Goal: Task Accomplishment & Management: Complete application form

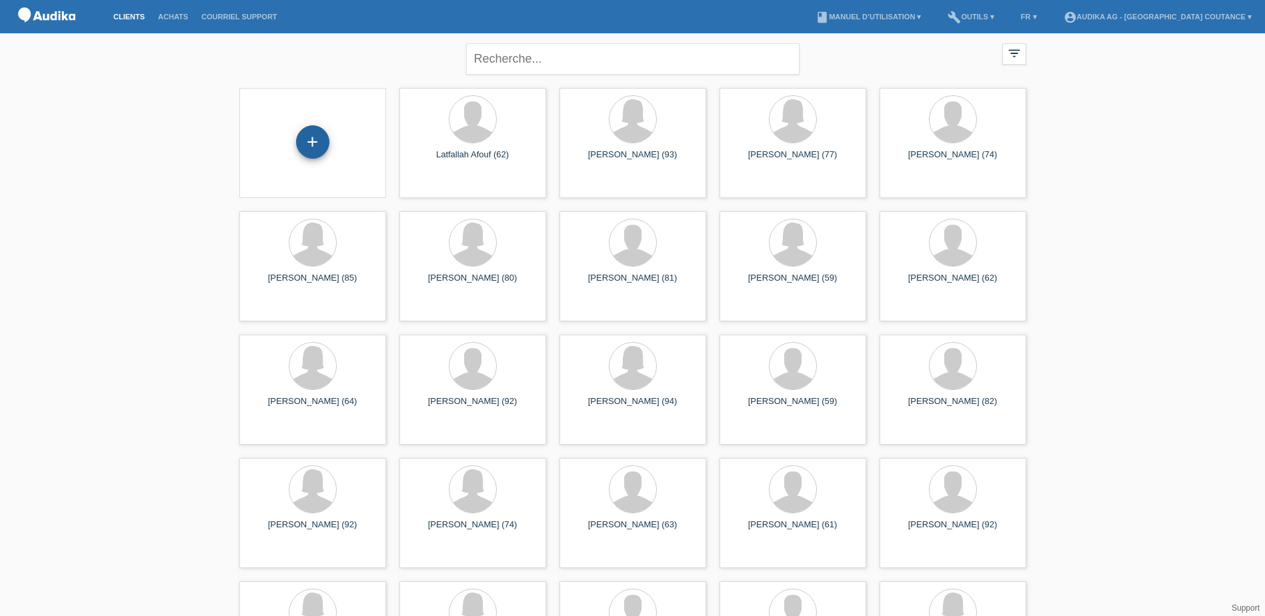
click at [306, 143] on div "+" at bounding box center [312, 141] width 33 height 33
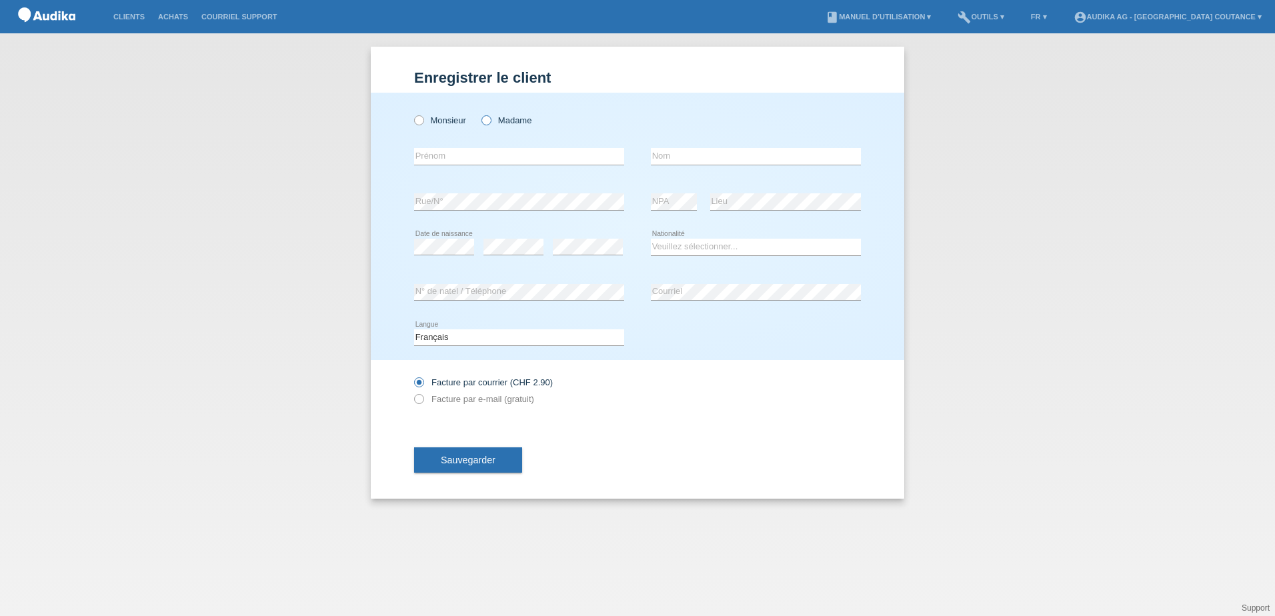
click at [498, 119] on label "Madame" at bounding box center [506, 120] width 50 height 10
click at [490, 119] on input "Madame" at bounding box center [485, 119] width 9 height 9
radio input "true"
click at [471, 157] on input "text" at bounding box center [519, 156] width 210 height 17
click at [657, 155] on input "text" at bounding box center [756, 156] width 210 height 17
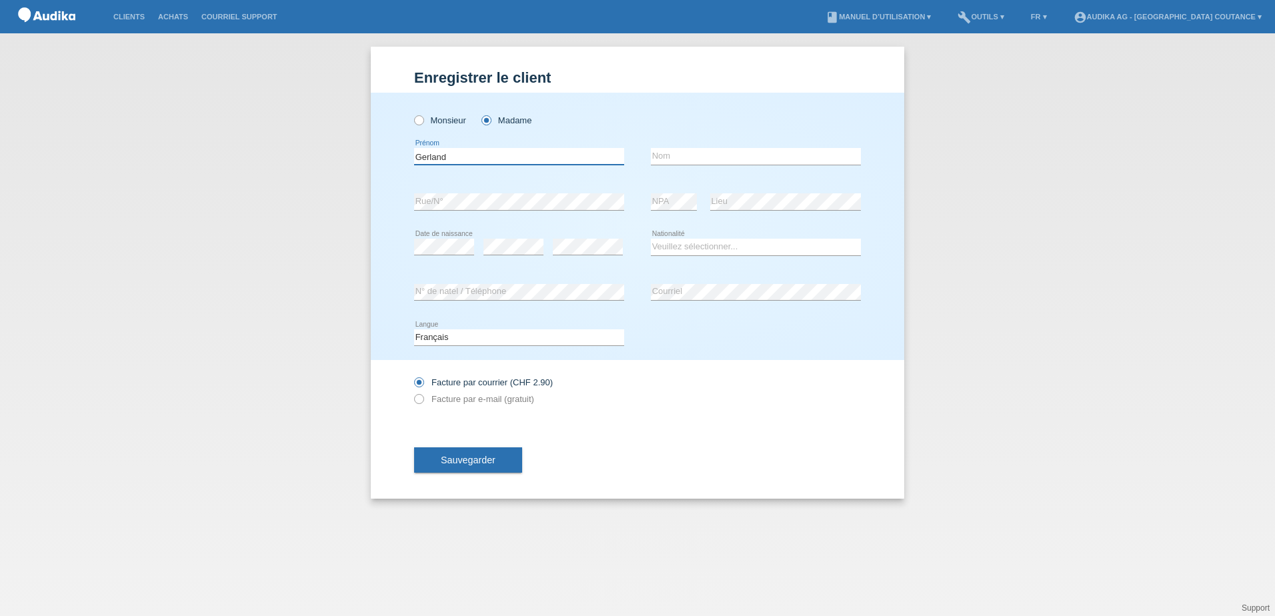
drag, startPoint x: 477, startPoint y: 155, endPoint x: 307, endPoint y: 161, distance: 170.1
click at [307, 161] on div "Enregistrer le client Enregistrer le client Enregistrer le client Monsieur Mada…" at bounding box center [637, 324] width 1275 height 583
type input "Giséle"
click at [690, 155] on input "text" at bounding box center [756, 156] width 210 height 17
type input "Gerland"
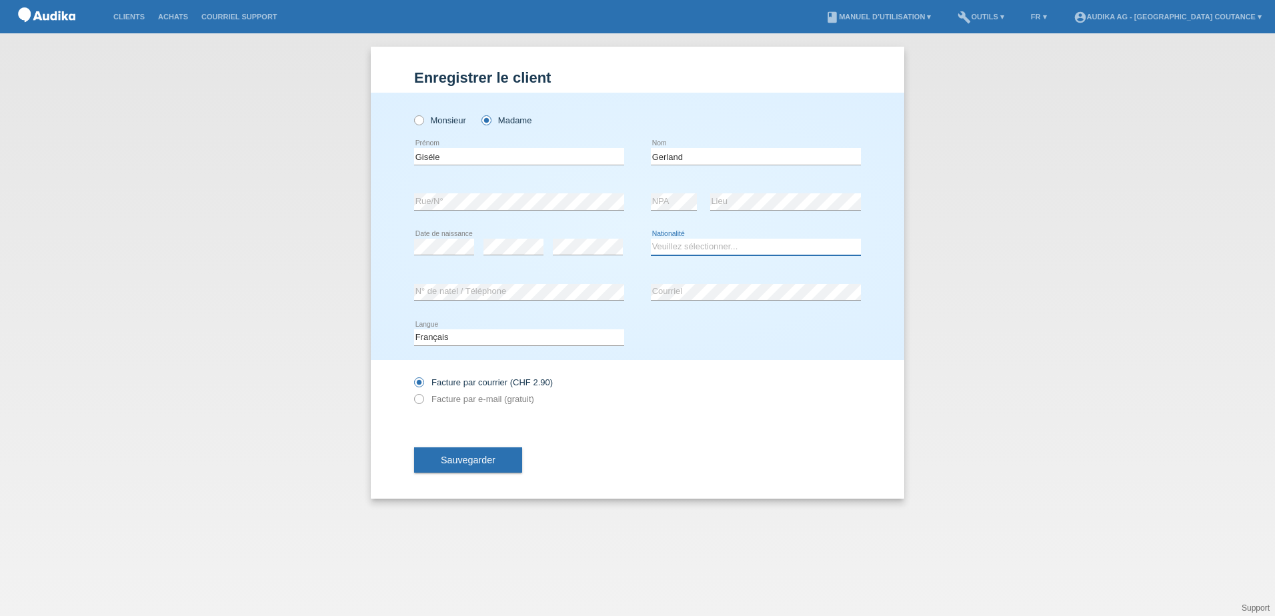
click at [680, 247] on select "Veuillez sélectionner... Suisse Allemagne Autriche Liechtenstein ------------ A…" at bounding box center [756, 247] width 210 height 16
select select "CM"
click at [651, 239] on select "Veuillez sélectionner... Suisse Allemagne Autriche Liechtenstein ------------ A…" at bounding box center [756, 247] width 210 height 16
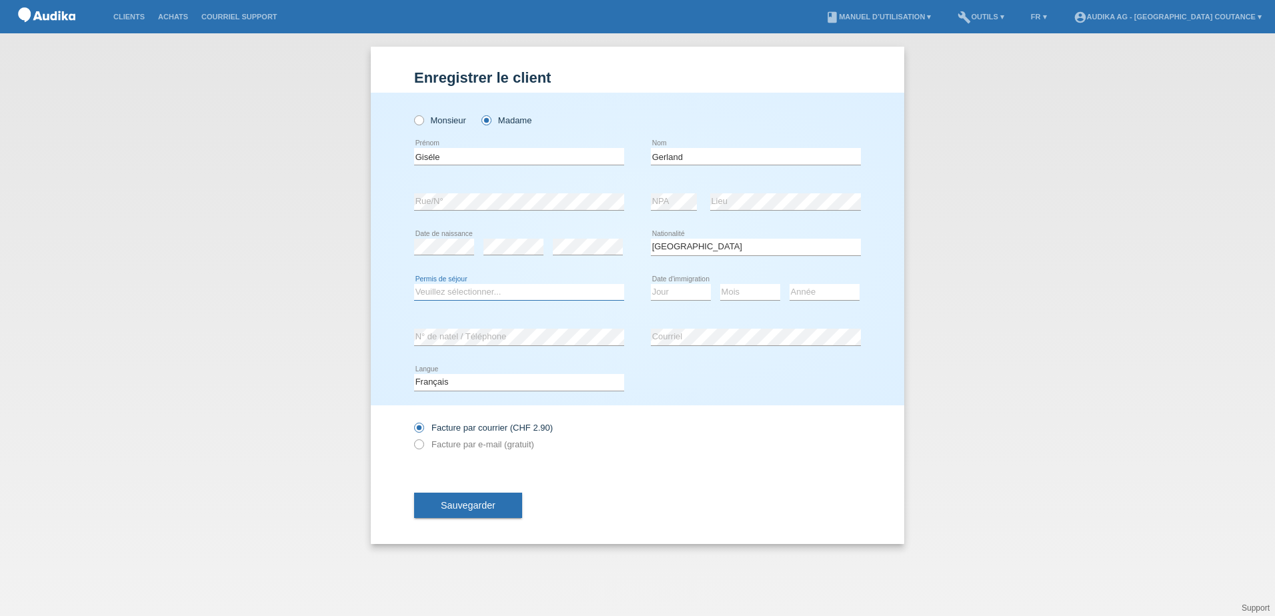
click at [497, 293] on select "Veuillez sélectionner... C B B - Statut de réfugié Autre" at bounding box center [519, 292] width 210 height 16
select select "C"
click at [414, 284] on select "Veuillez sélectionner... C B B - Statut de réfugié Autre" at bounding box center [519, 292] width 210 height 16
click at [671, 295] on select "Jour 01 02 03 04 05 06 07 08 09 10 11" at bounding box center [681, 292] width 60 height 16
click at [651, 284] on select "Jour 01 02 03 04 05 06 07 08 09 10 11" at bounding box center [681, 292] width 60 height 16
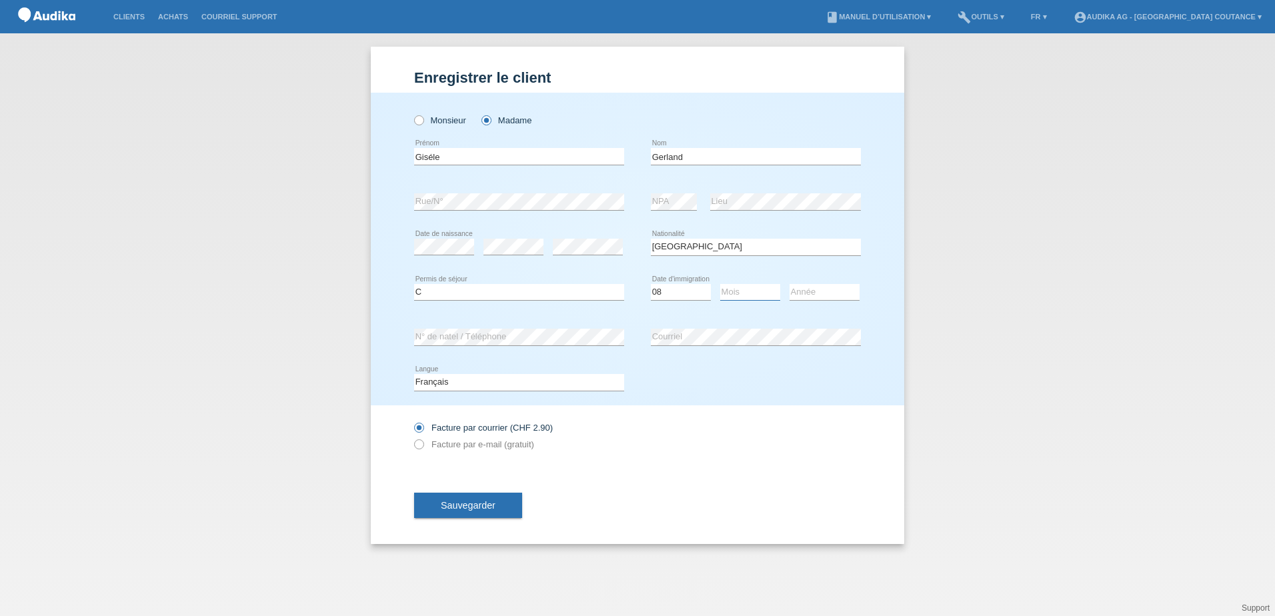
click at [755, 298] on select "Mois 01 02 03 04 05 06 07 08 09 10 11" at bounding box center [750, 292] width 60 height 16
click at [664, 295] on select "Jour 01 02 03 04 05 06 07 08 09 10 11" at bounding box center [681, 292] width 60 height 16
select select "05"
click at [651, 284] on select "Jour 01 02 03 04 05 06 07 08 09 10 11" at bounding box center [681, 292] width 60 height 16
click at [753, 293] on select "Mois 01 02 03 04 05 06 07 08 09 10 11" at bounding box center [750, 292] width 60 height 16
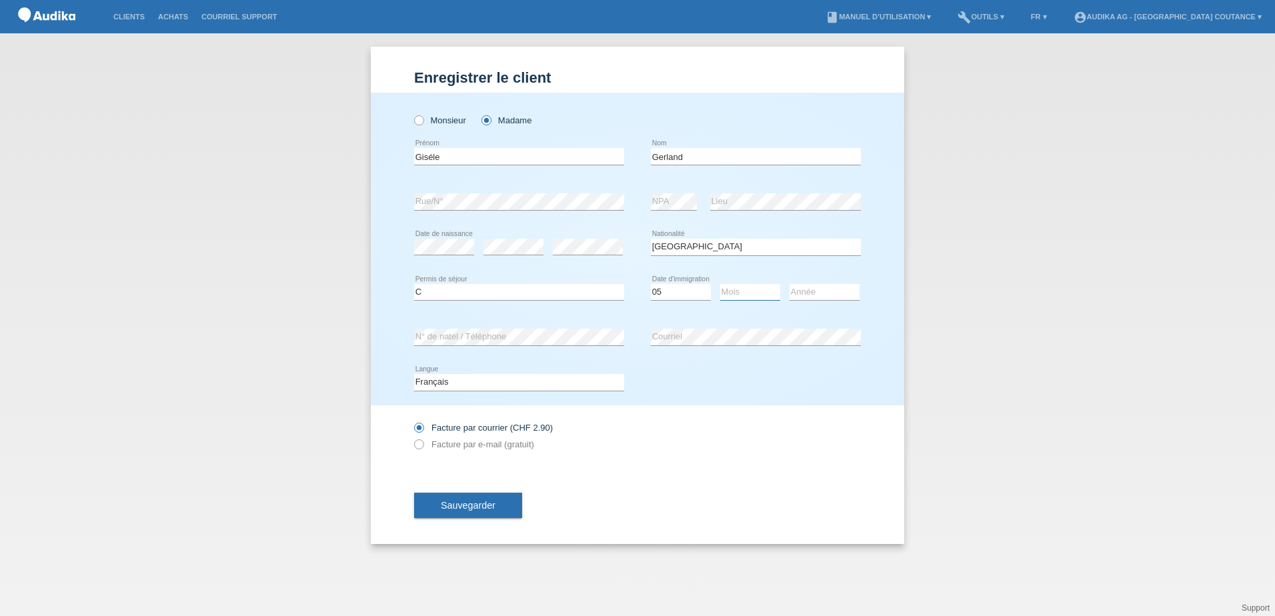
select select "10"
click at [720, 284] on select "Mois 01 02 03 04 05 06 07 08 09 10 11" at bounding box center [750, 292] width 60 height 16
click at [804, 291] on select "Année 2025 2024 2023 2022 2021 2020 2019 2018 2017 2016 2015 2014 2013 2012 201…" at bounding box center [824, 292] width 70 height 16
select select "2005"
click at [789, 284] on select "Année 2025 2024 2023 2022 2021 2020 2019 2018 2017 2016 2015 2014 2013 2012 201…" at bounding box center [824, 292] width 70 height 16
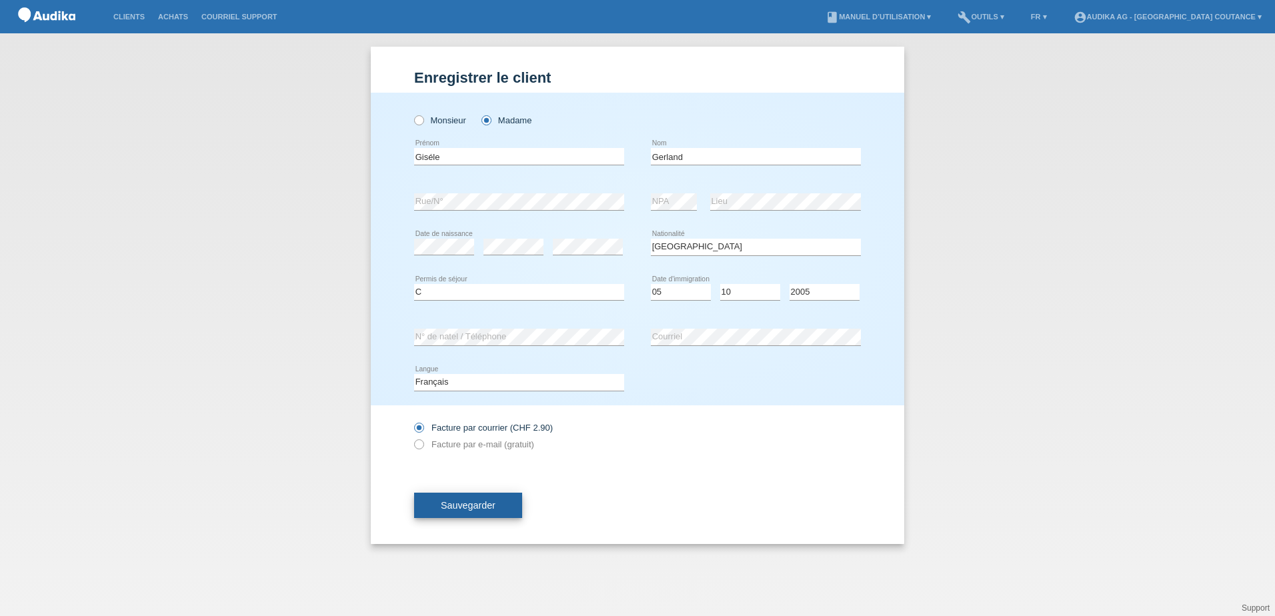
click at [481, 507] on span "Sauvegarder" at bounding box center [468, 505] width 55 height 11
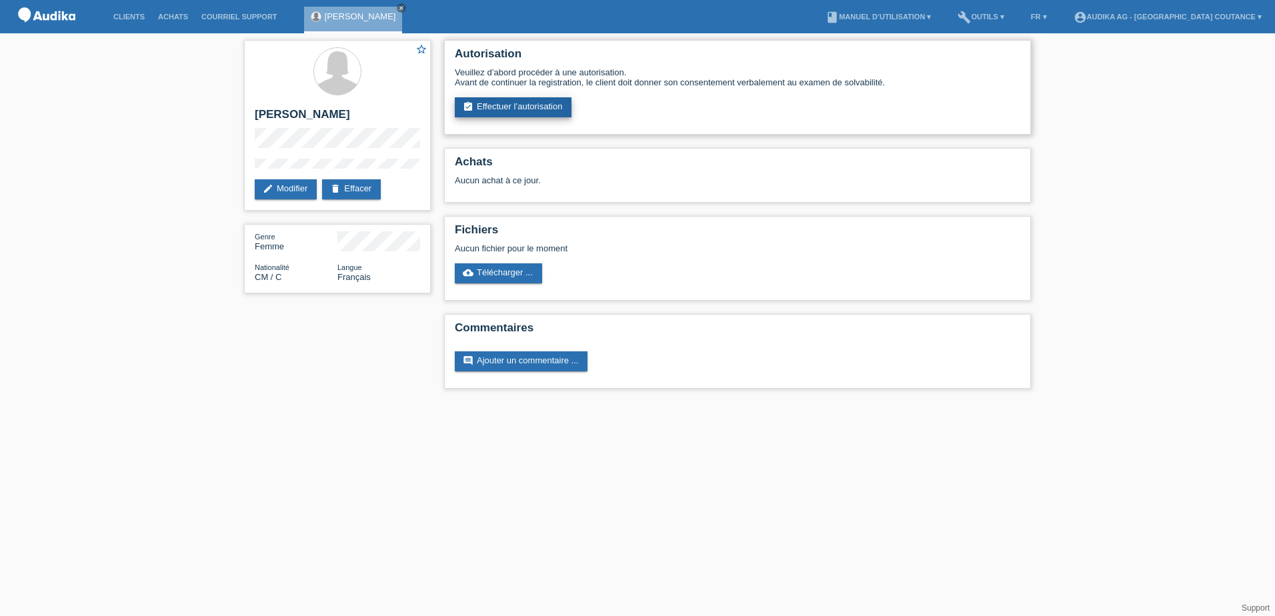
click at [543, 108] on link "assignment_turned_in Effectuer l’autorisation" at bounding box center [513, 107] width 117 height 20
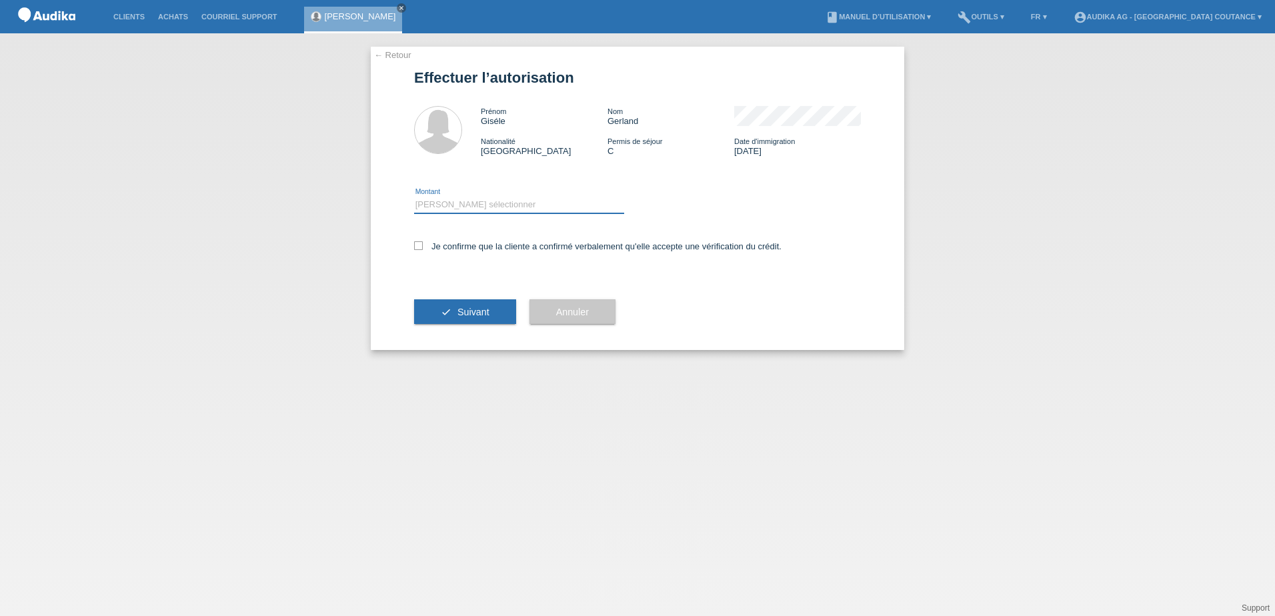
click at [459, 204] on select "Veuillez sélectionner CHF 1.00 - CHF 499.00 CHF 500.00 - CHF 1'999.00 CHF 2'000…" at bounding box center [519, 205] width 210 height 16
select select "3"
click at [414, 197] on select "Veuillez sélectionner CHF 1.00 - CHF 499.00 CHF 500.00 - CHF 1'999.00 CHF 2'000…" at bounding box center [519, 205] width 210 height 16
click at [421, 252] on div "Je confirme que la cliente a confirmé verbalement qu'elle accepte une vérificat…" at bounding box center [637, 250] width 447 height 45
click at [418, 241] on div "Je confirme que la cliente a confirmé verbalement qu'elle accepte une vérificat…" at bounding box center [637, 250] width 447 height 45
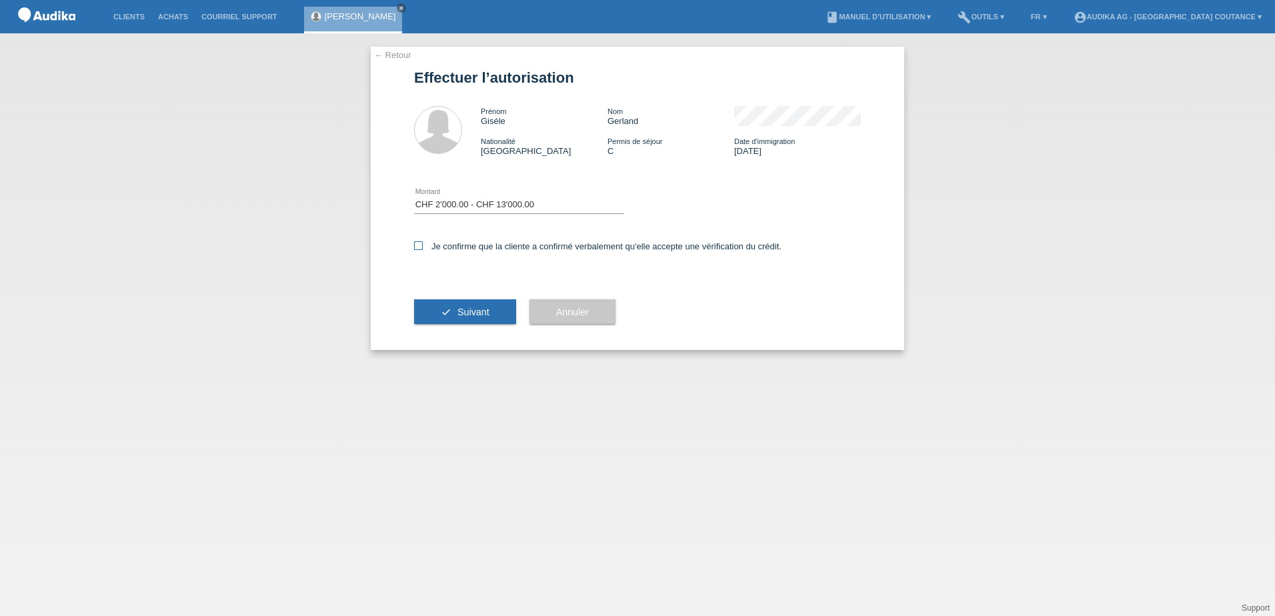
click at [417, 239] on div "Je confirme que la cliente a confirmé verbalement qu'elle accepte une vérificat…" at bounding box center [637, 250] width 447 height 45
click at [423, 247] on label "Je confirme que la cliente a confirmé verbalement qu'elle accepte une vérificat…" at bounding box center [597, 246] width 367 height 10
click at [423, 247] on input "Je confirme que la cliente a confirmé verbalement qu'elle accepte une vérificat…" at bounding box center [418, 245] width 9 height 9
checkbox input "true"
click at [451, 303] on button "check Suivant" at bounding box center [465, 311] width 102 height 25
